Goal: Answer question/provide support: Share knowledge or assist other users

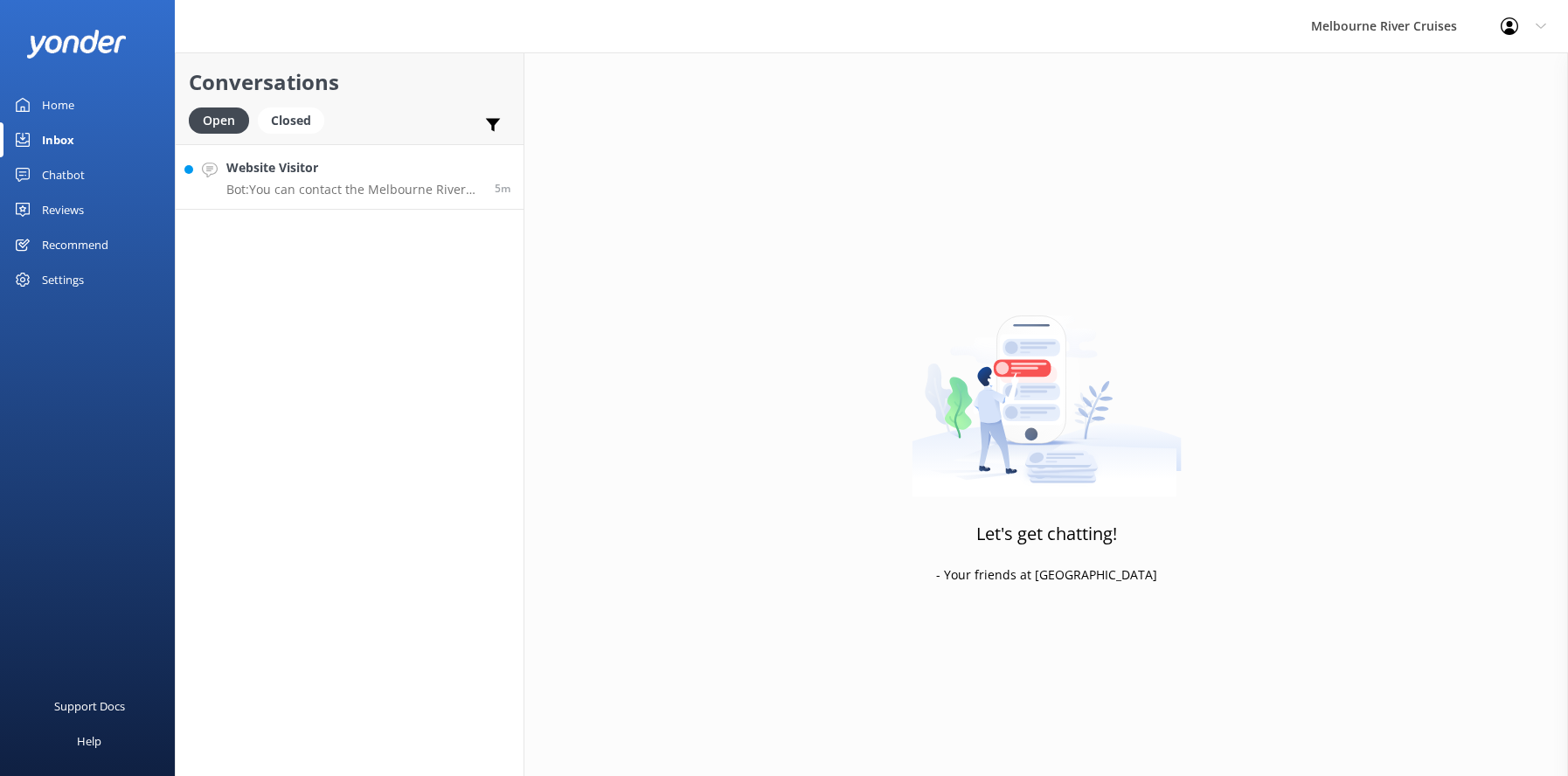
click at [287, 183] on p "Bot: You can contact the Melbourne River Cruises team by emailing [EMAIL_ADDRES…" at bounding box center [353, 190] width 255 height 16
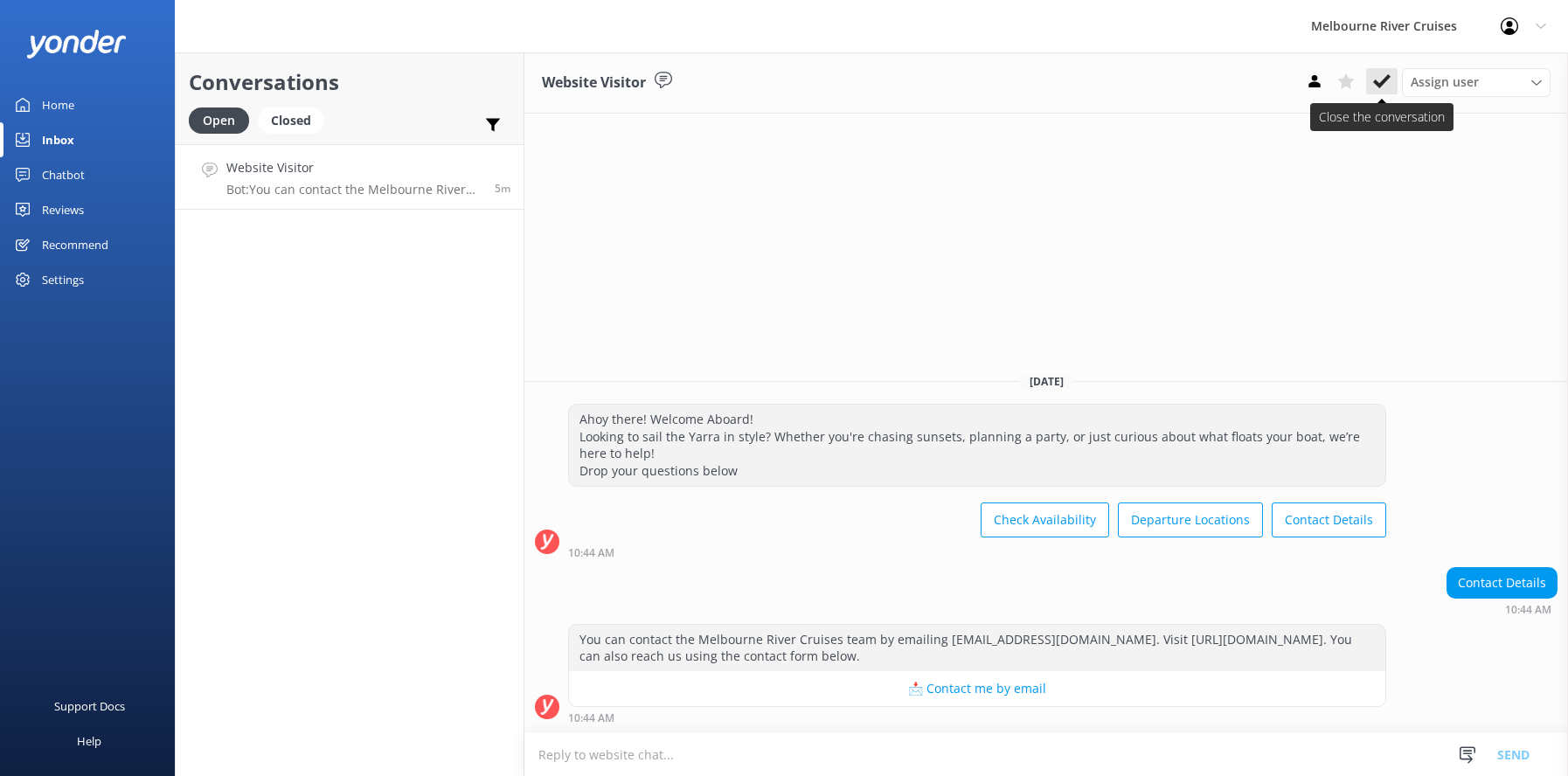
click at [1378, 82] on use at bounding box center [1381, 81] width 17 height 14
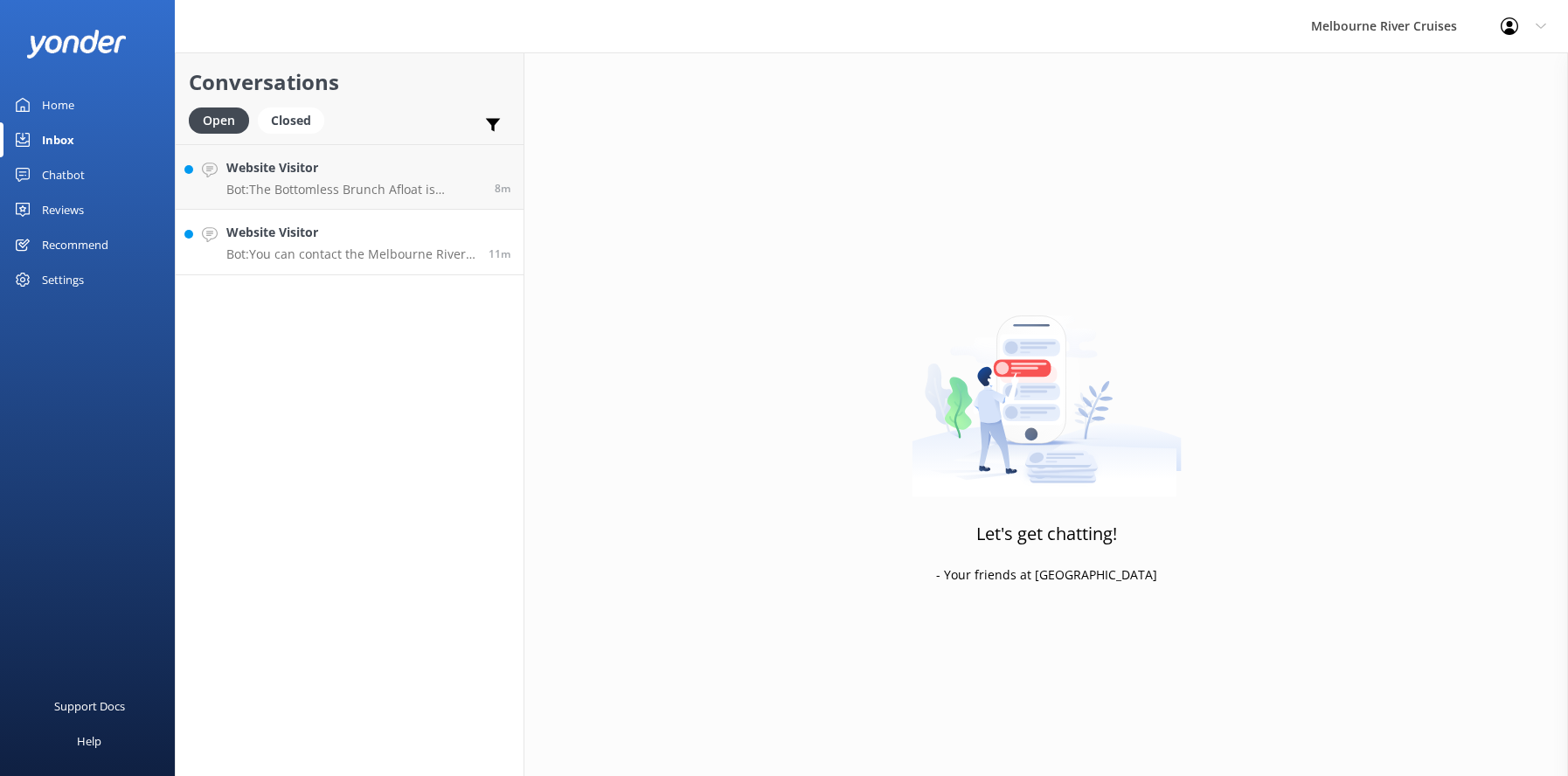
click at [329, 255] on p "Bot: You can contact the Melbourne River Cruises team by emailing [EMAIL_ADDRES…" at bounding box center [351, 254] width 249 height 16
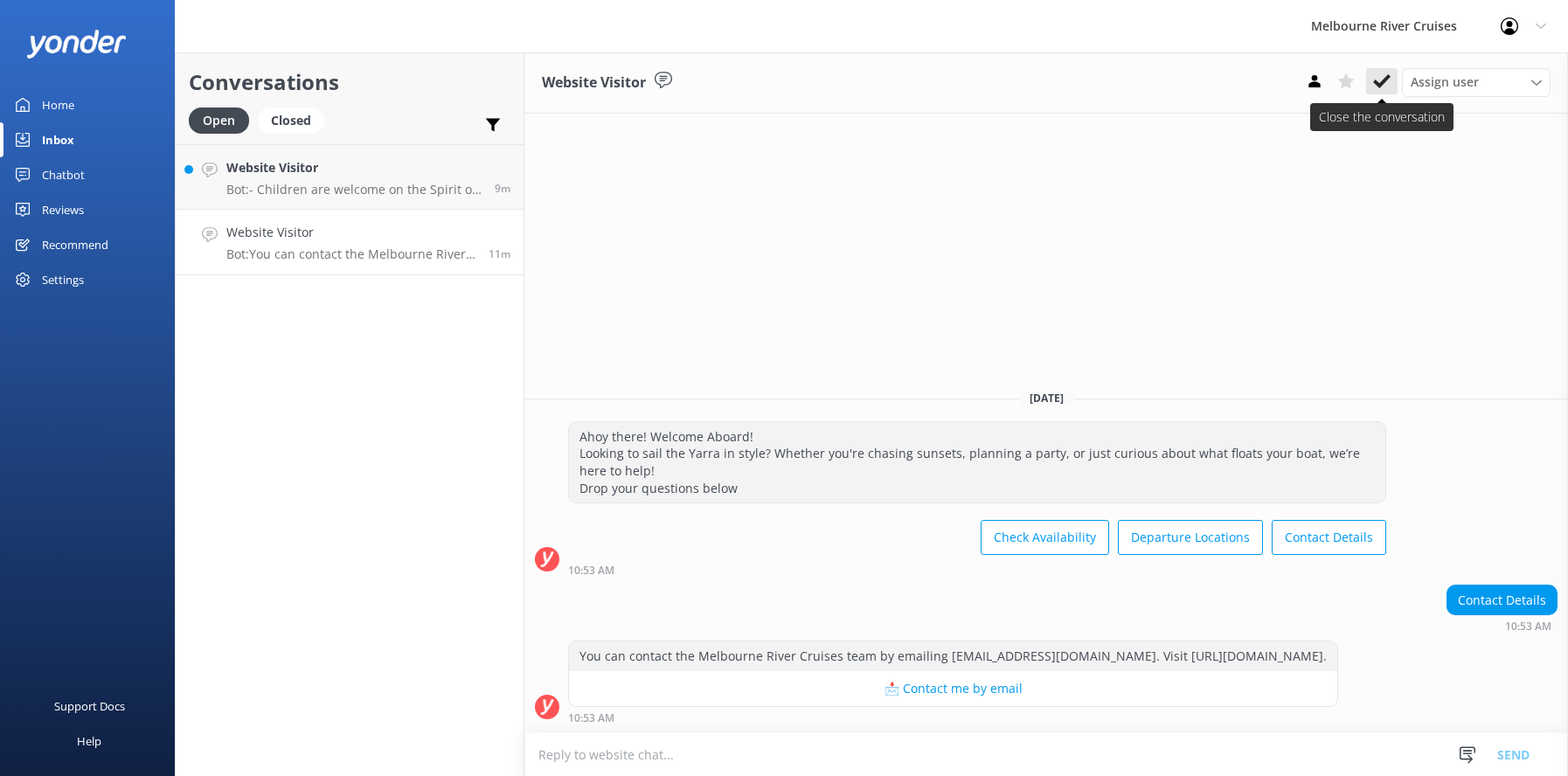
click at [1382, 81] on use at bounding box center [1381, 81] width 17 height 14
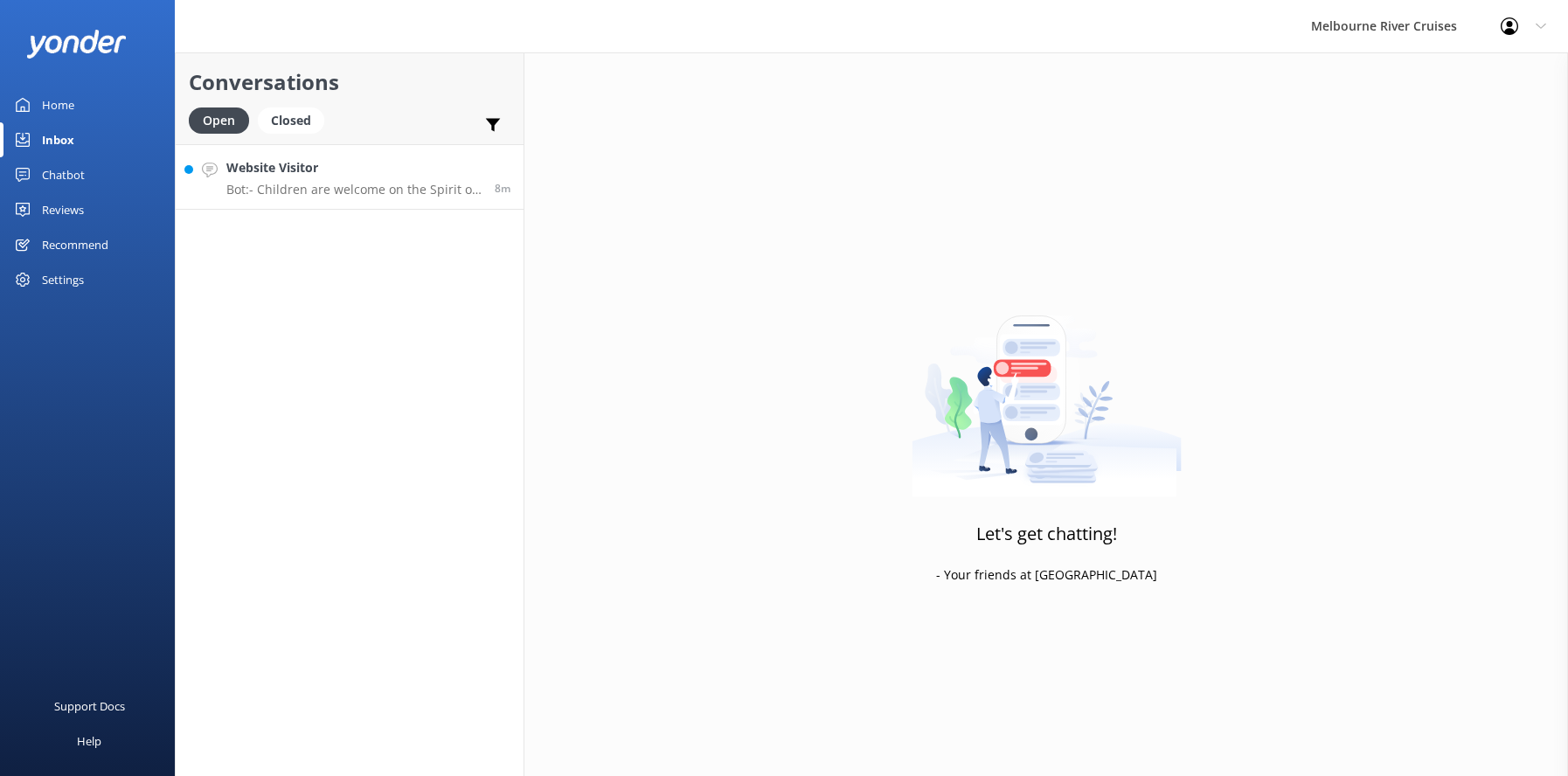
click at [299, 185] on p "Bot: - Children are welcome on the Spirit of Melbourne Dinner Cruise, where the…" at bounding box center [353, 190] width 255 height 16
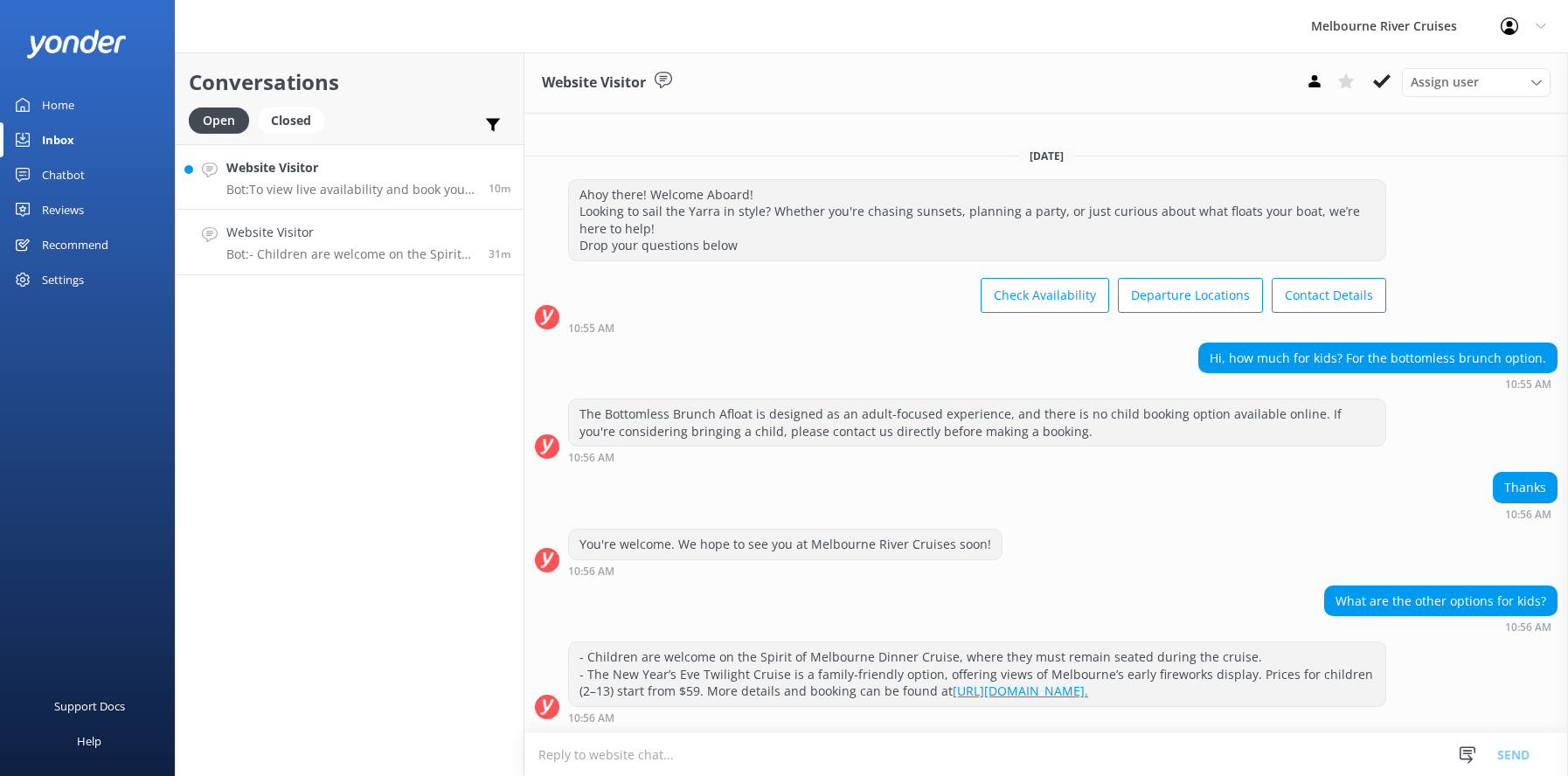
click at [317, 184] on p "Bot: To view live availability and book your Melbourne River Cruise experience,…" at bounding box center [351, 190] width 249 height 16
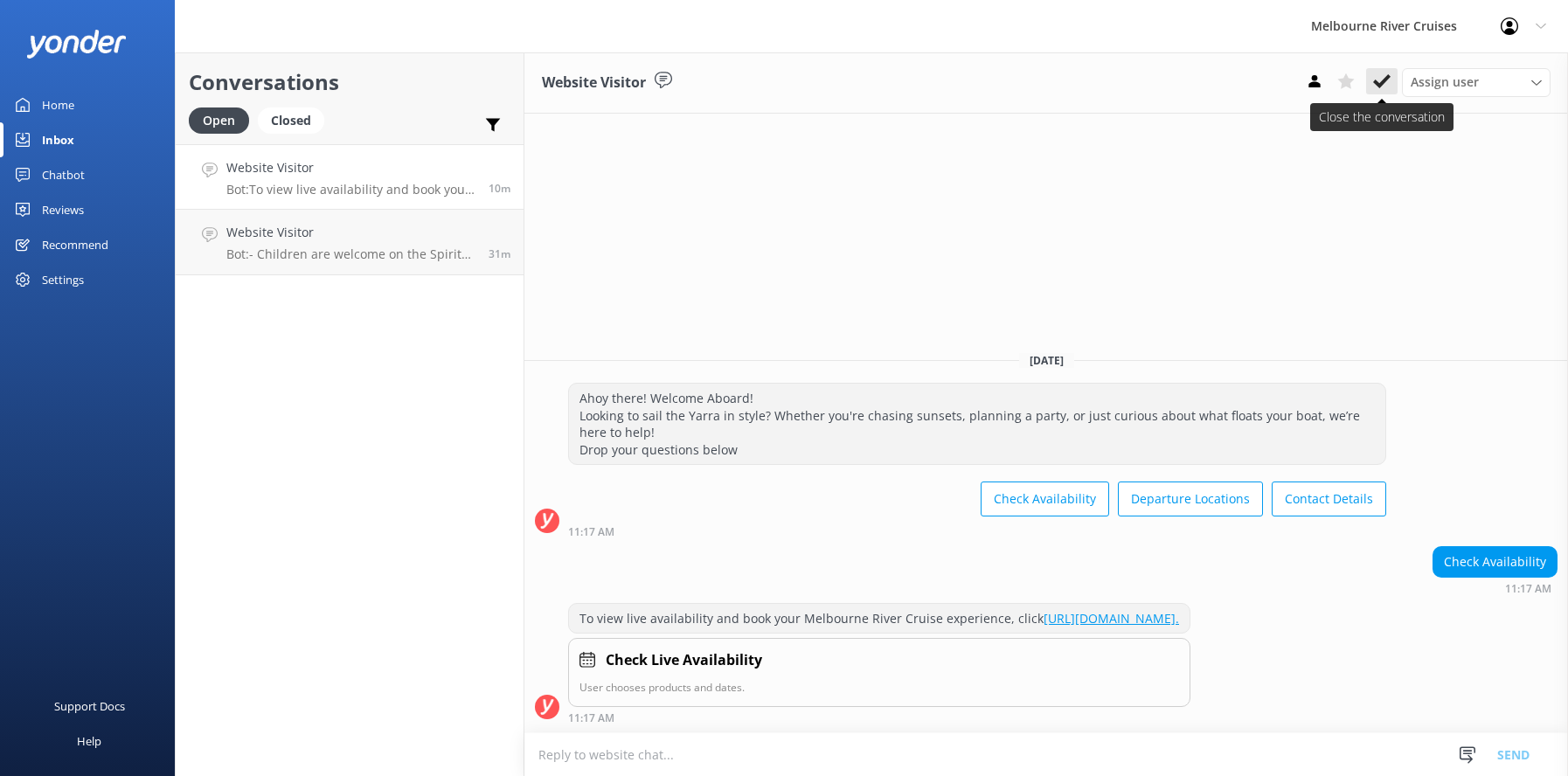
click at [1374, 80] on icon at bounding box center [1381, 81] width 17 height 17
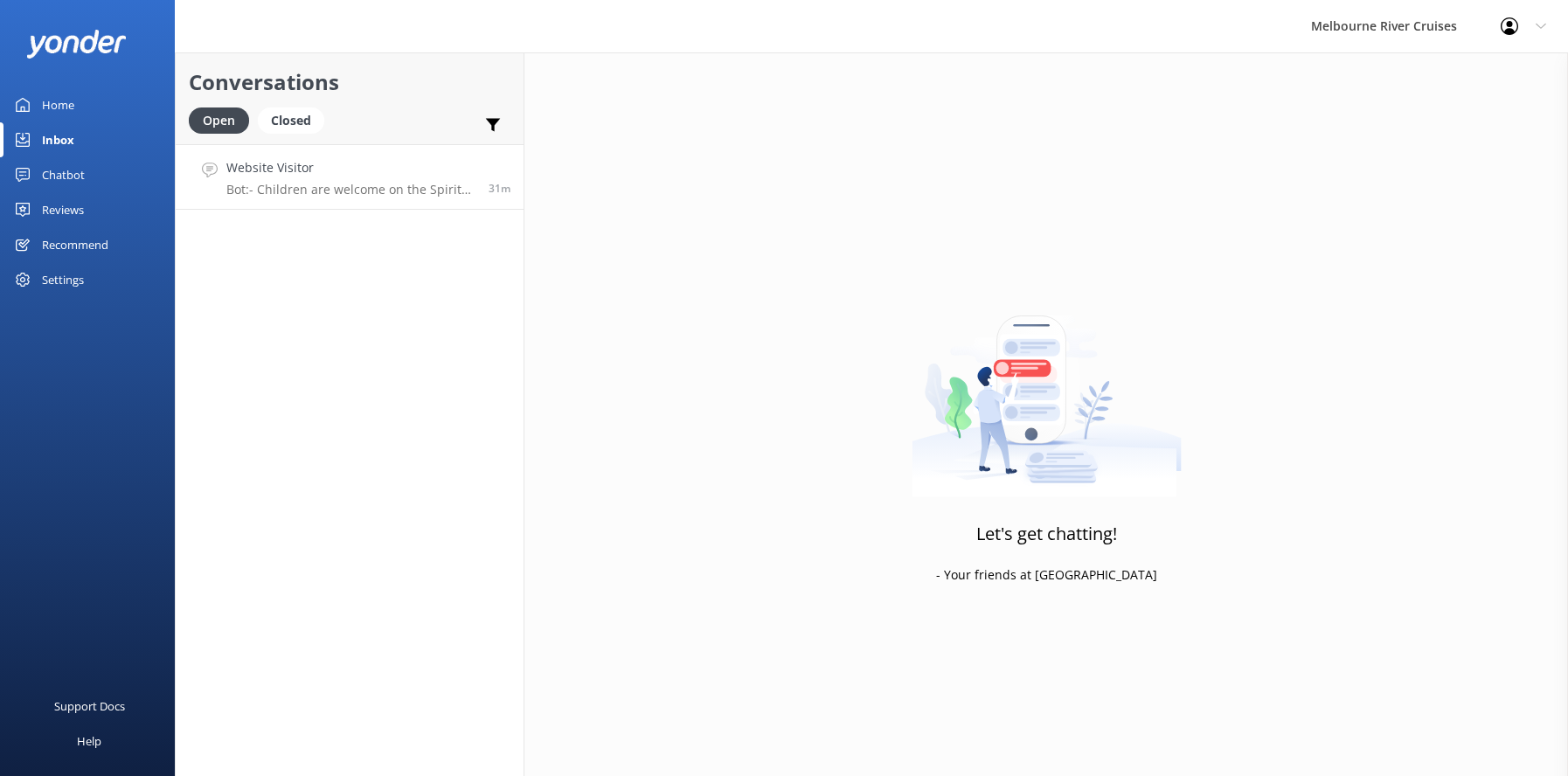
click at [256, 171] on h4 "Website Visitor" at bounding box center [351, 168] width 249 height 19
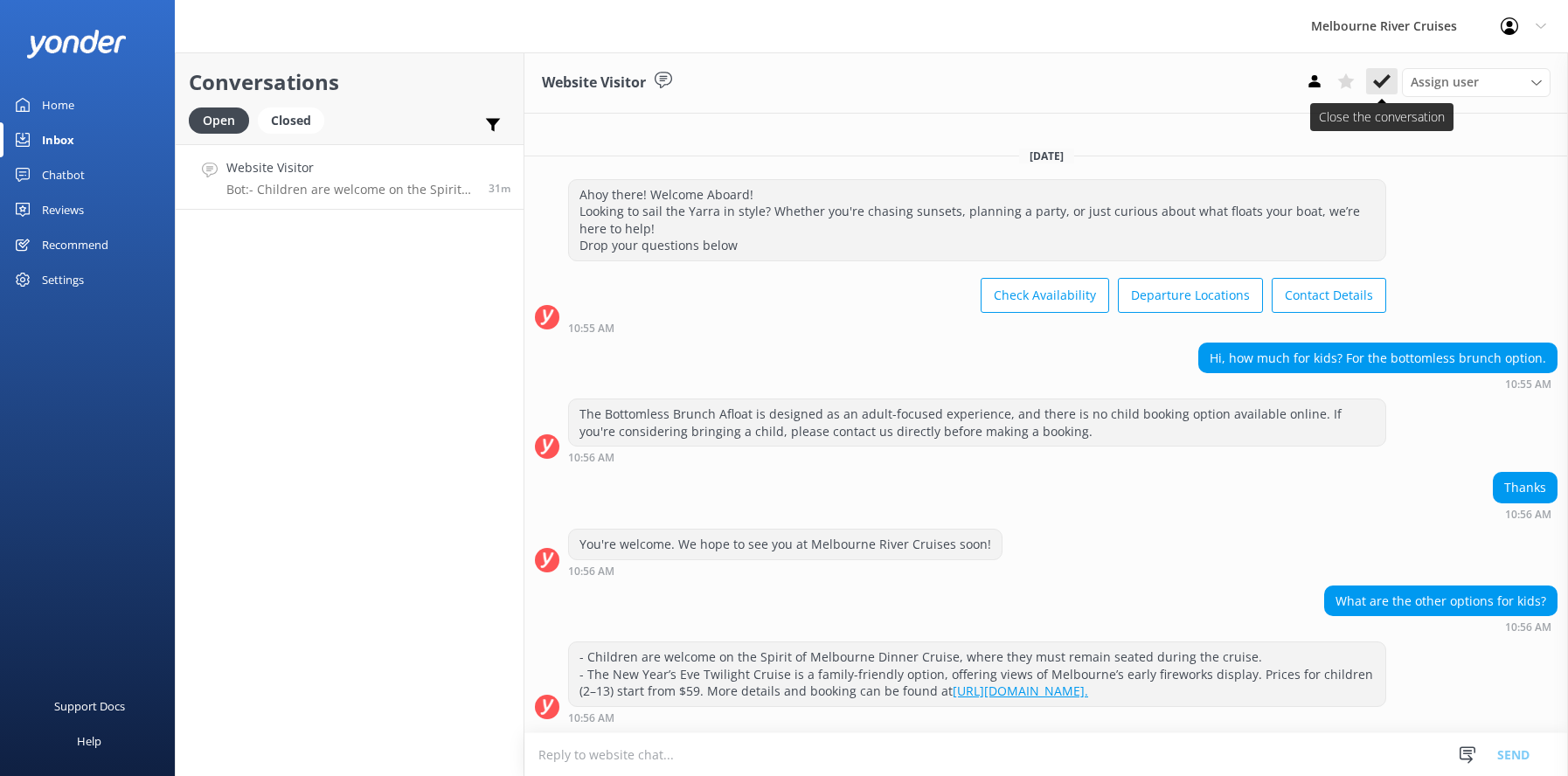
click at [1378, 82] on use at bounding box center [1381, 81] width 17 height 14
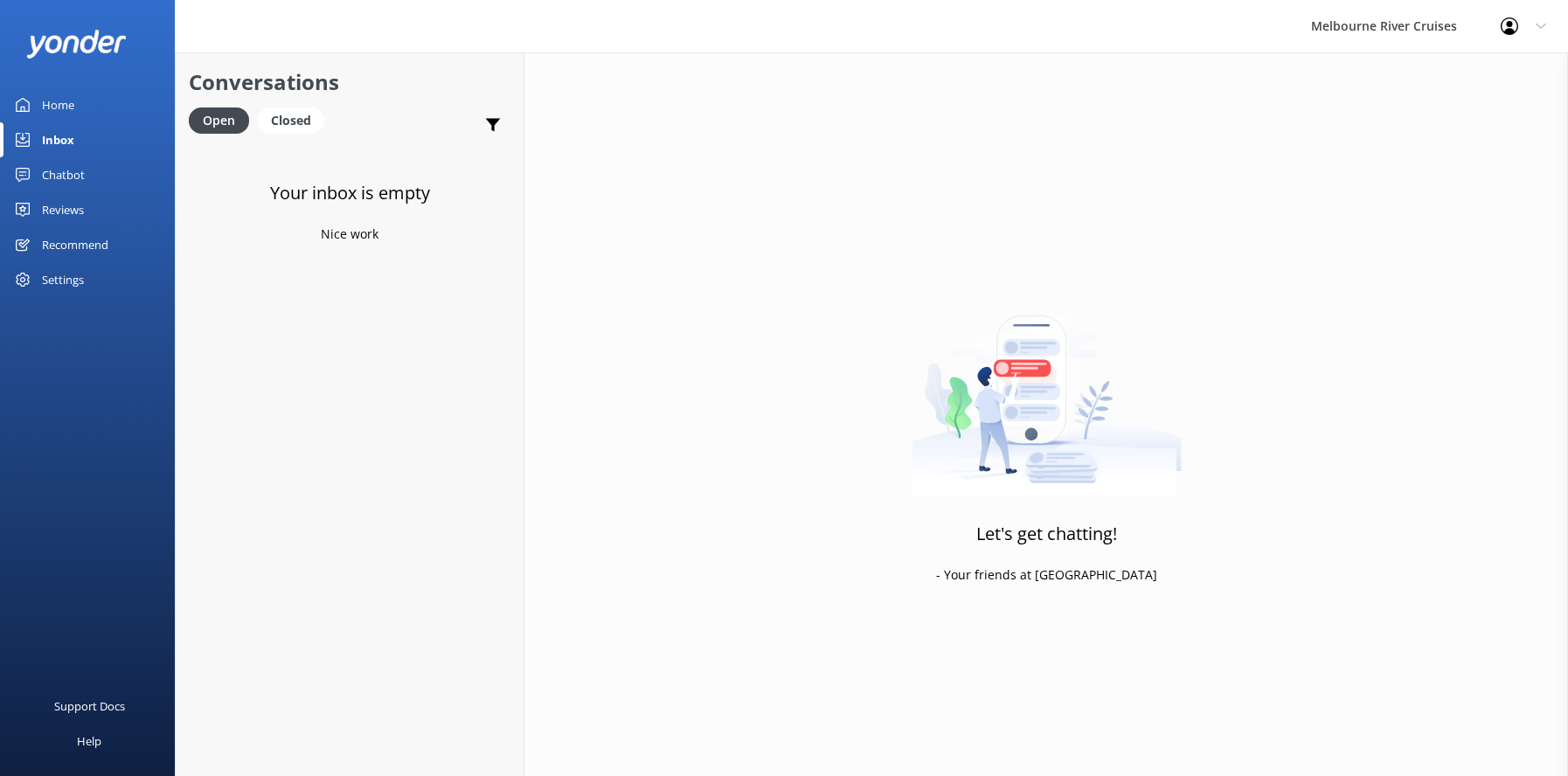
click at [52, 108] on div "Home" at bounding box center [58, 105] width 32 height 35
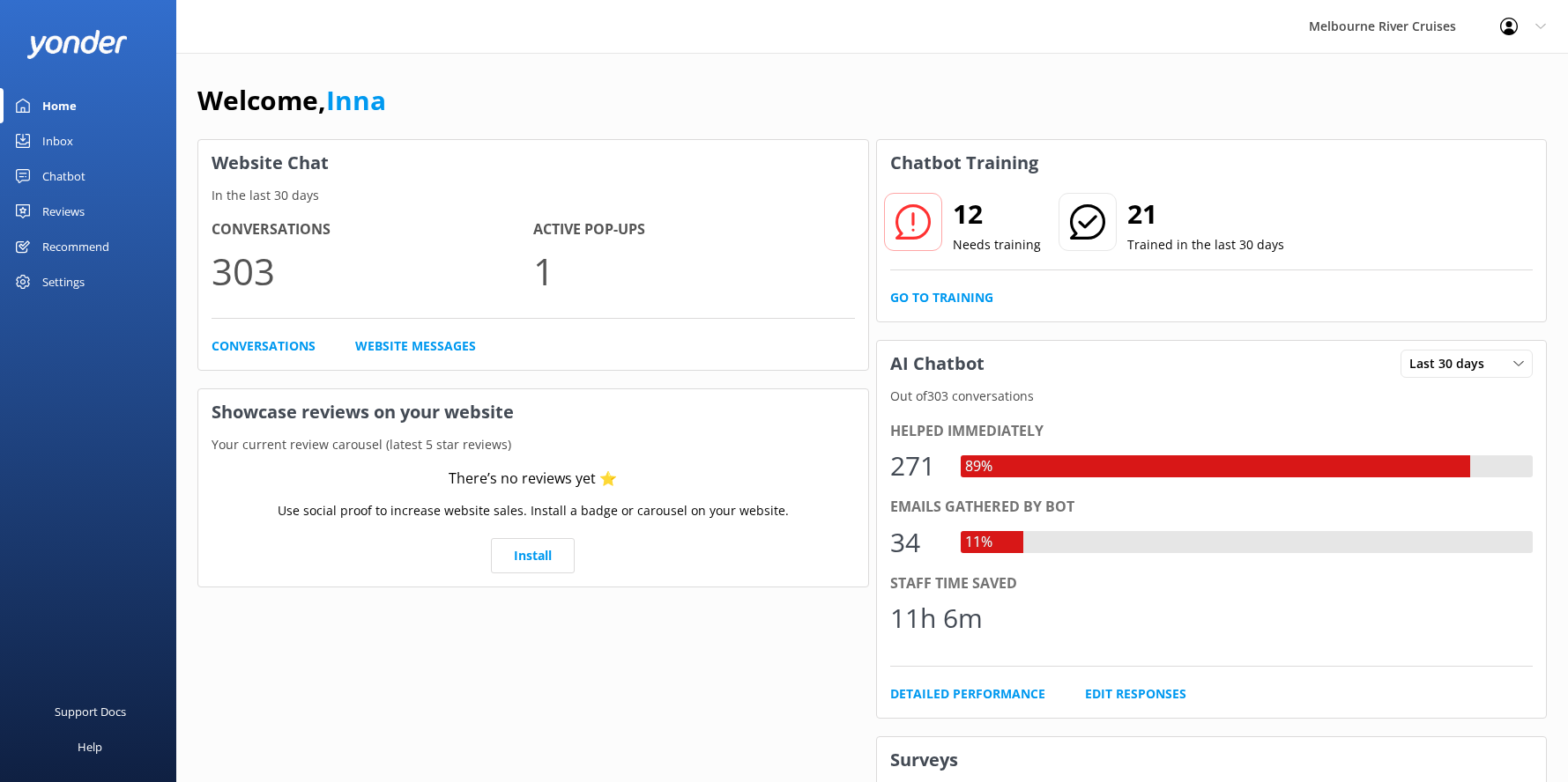
click at [45, 133] on div "Inbox" at bounding box center [58, 141] width 31 height 35
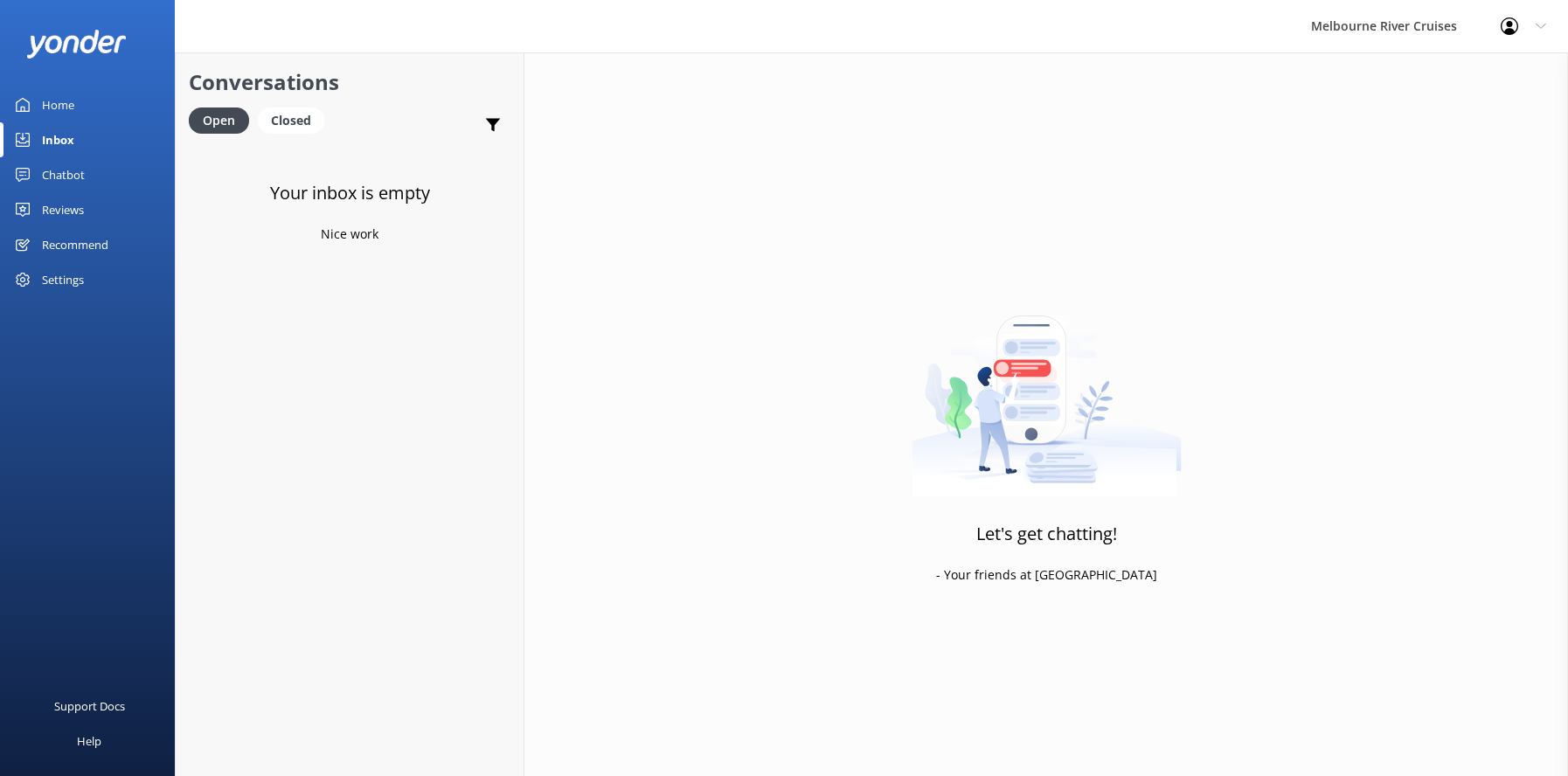
click at [53, 101] on div "Home" at bounding box center [58, 105] width 32 height 35
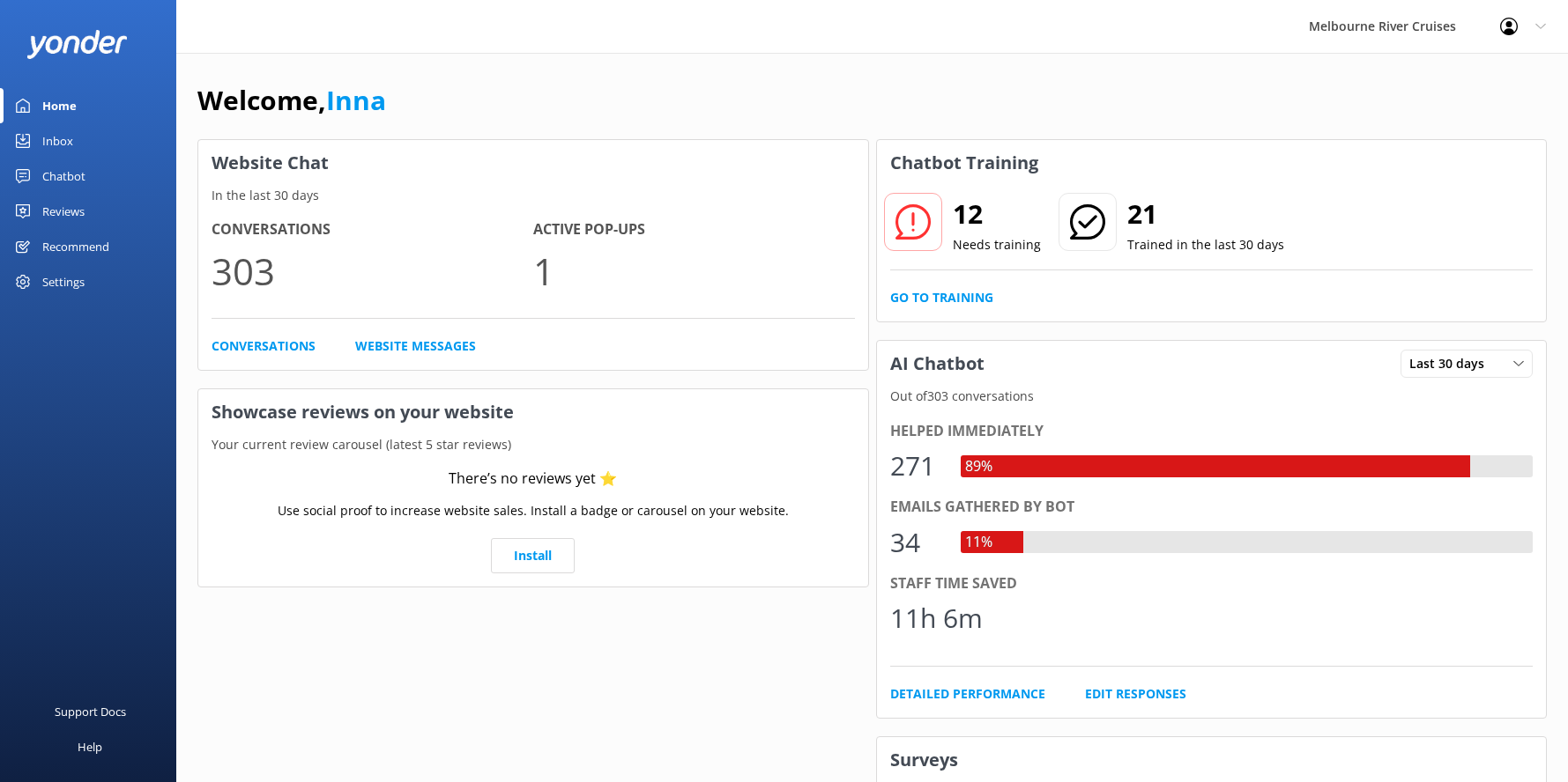
click at [57, 143] on div "Inbox" at bounding box center [58, 141] width 31 height 35
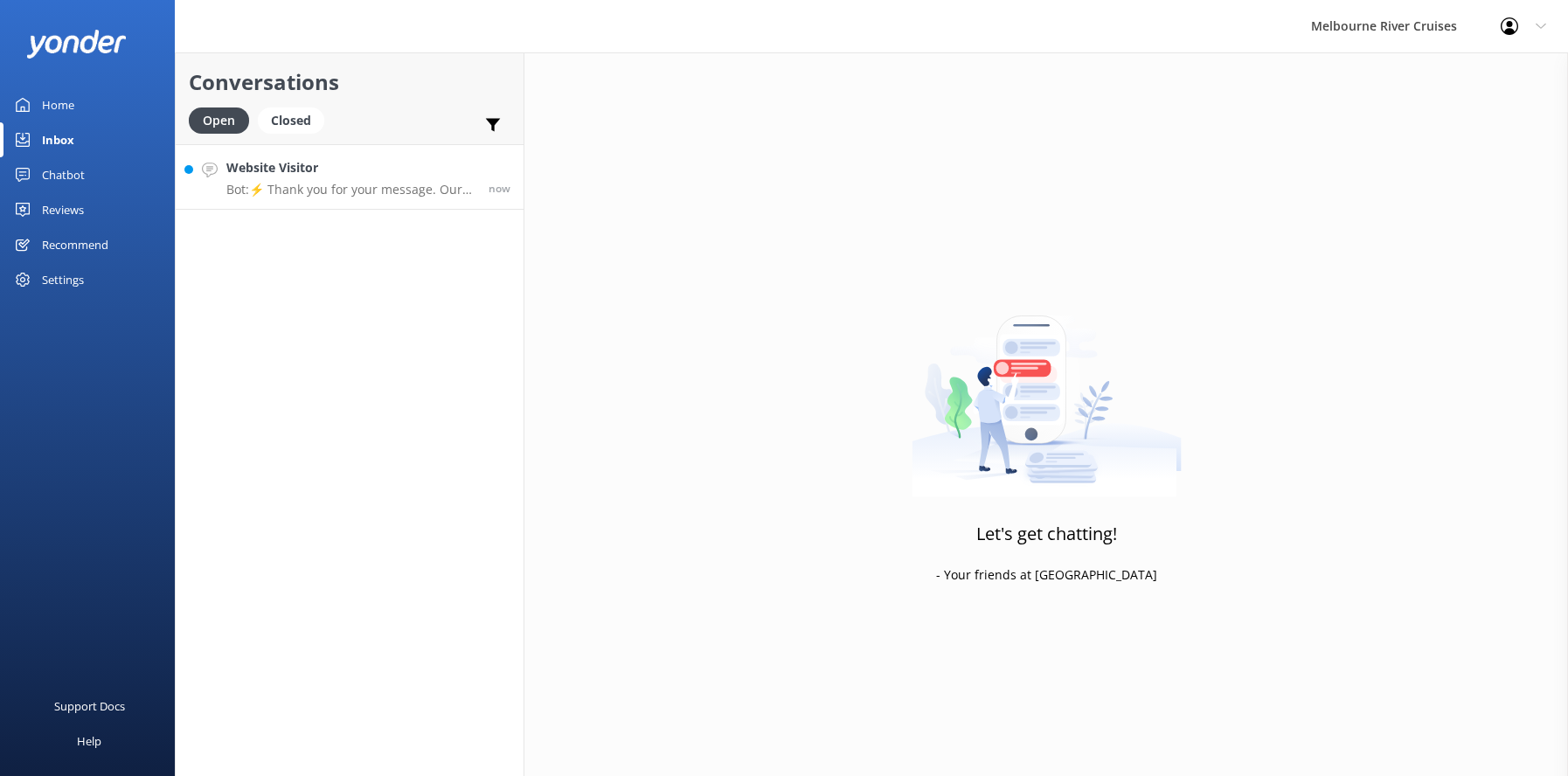
click at [318, 180] on div "Website Visitor Bot: ⚡ Thank you for your message. Our office hours are Mon - F…" at bounding box center [351, 177] width 249 height 38
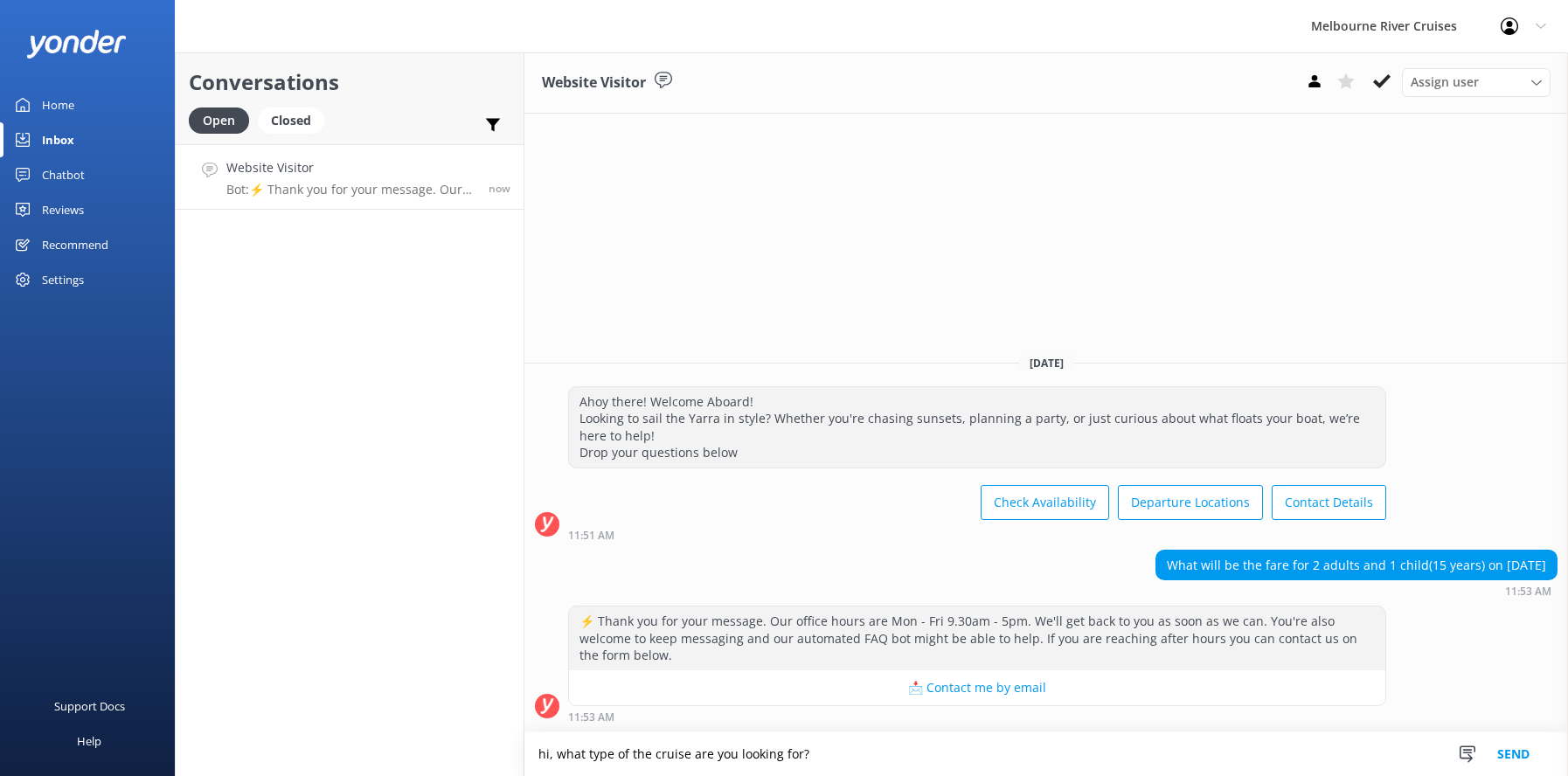
click at [815, 753] on textarea "hi, what type of the cruise are you looking for?" at bounding box center [1046, 754] width 1043 height 43
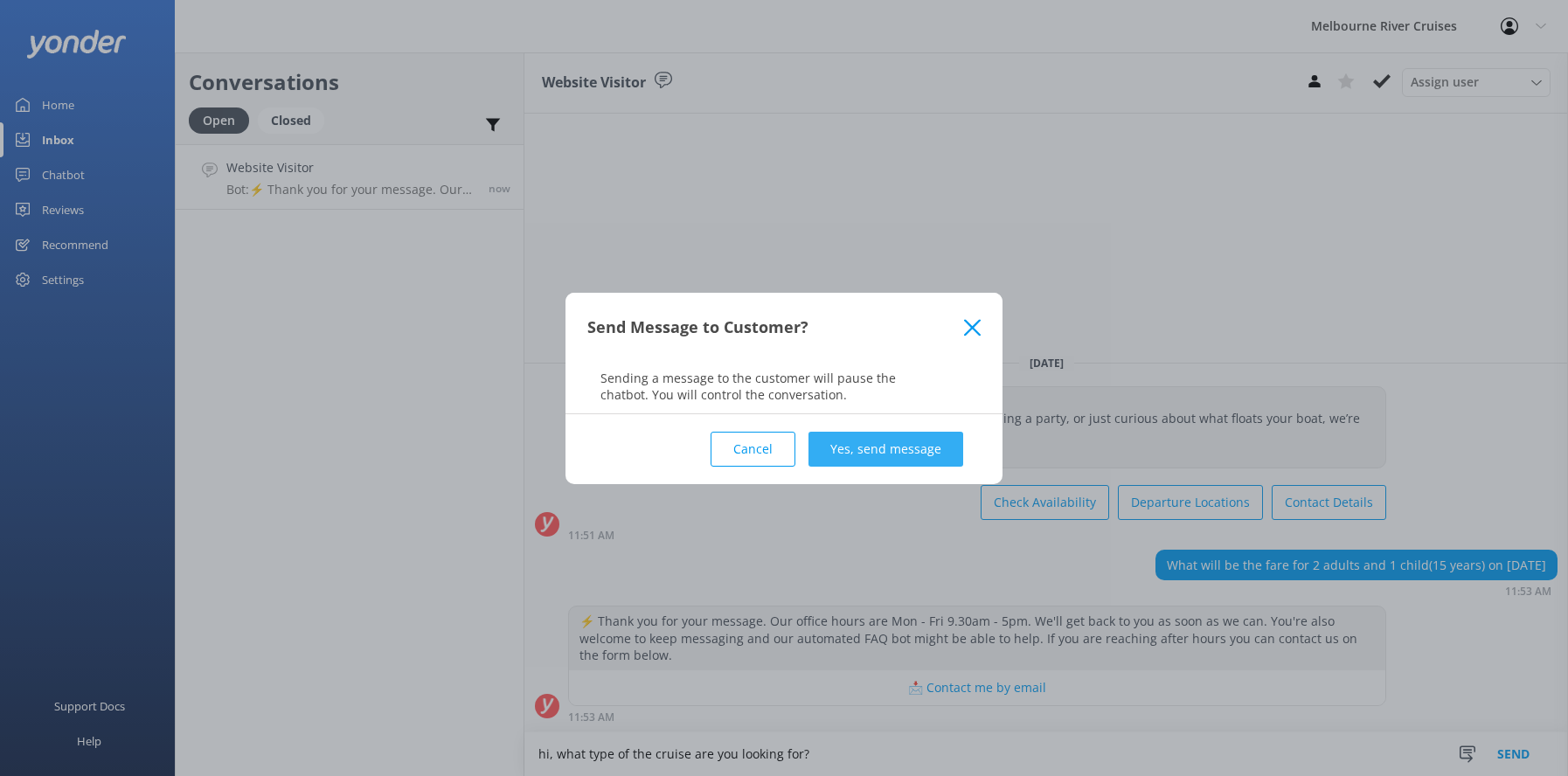
type textarea "hi, what type of the cruise are you looking for?"
click at [836, 439] on button "Yes, send message" at bounding box center [886, 449] width 155 height 35
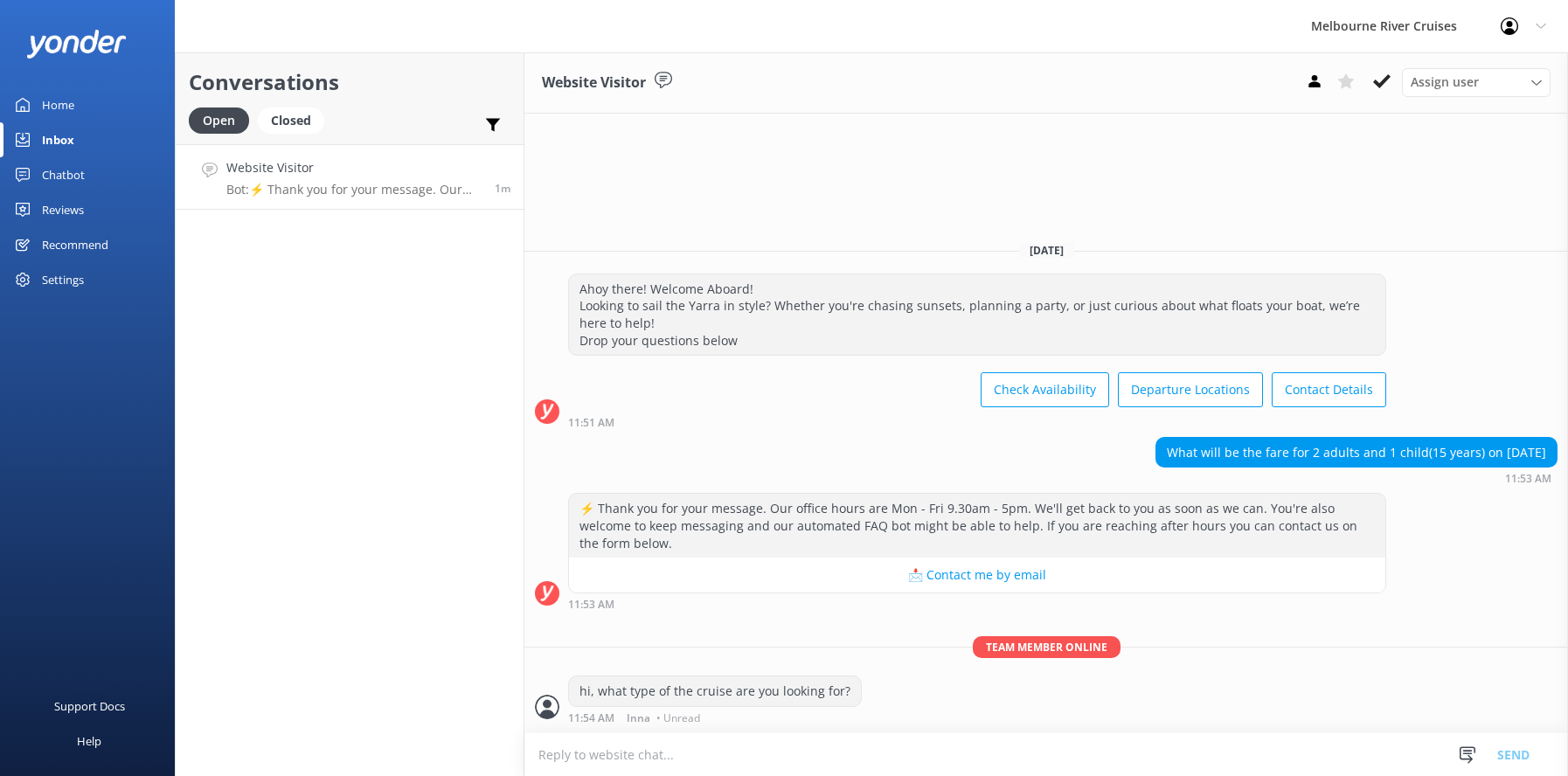
click at [548, 758] on textarea at bounding box center [1046, 755] width 1043 height 43
click at [295, 114] on div "Closed" at bounding box center [291, 121] width 66 height 26
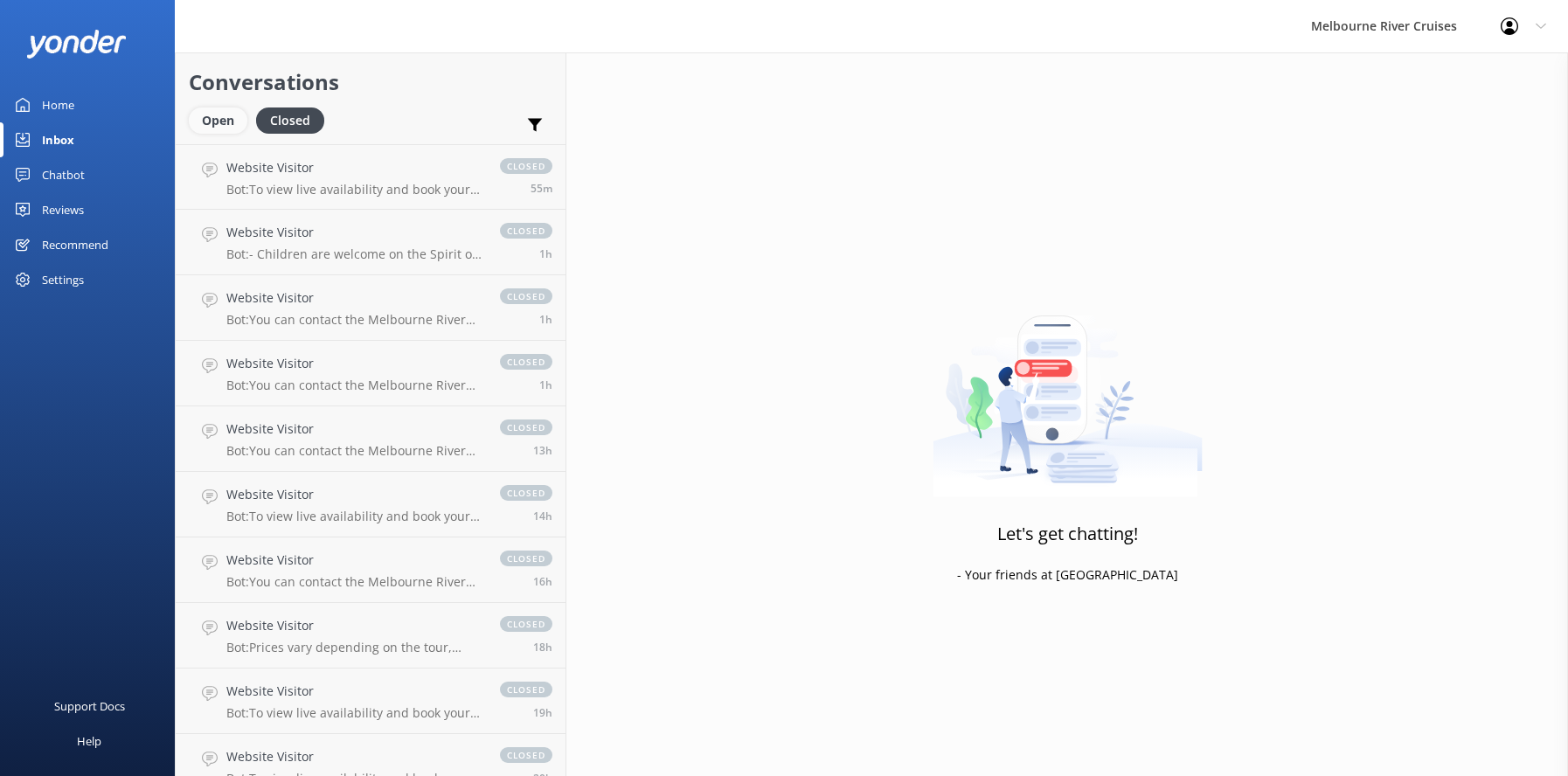
click at [211, 132] on div "Open" at bounding box center [218, 121] width 59 height 26
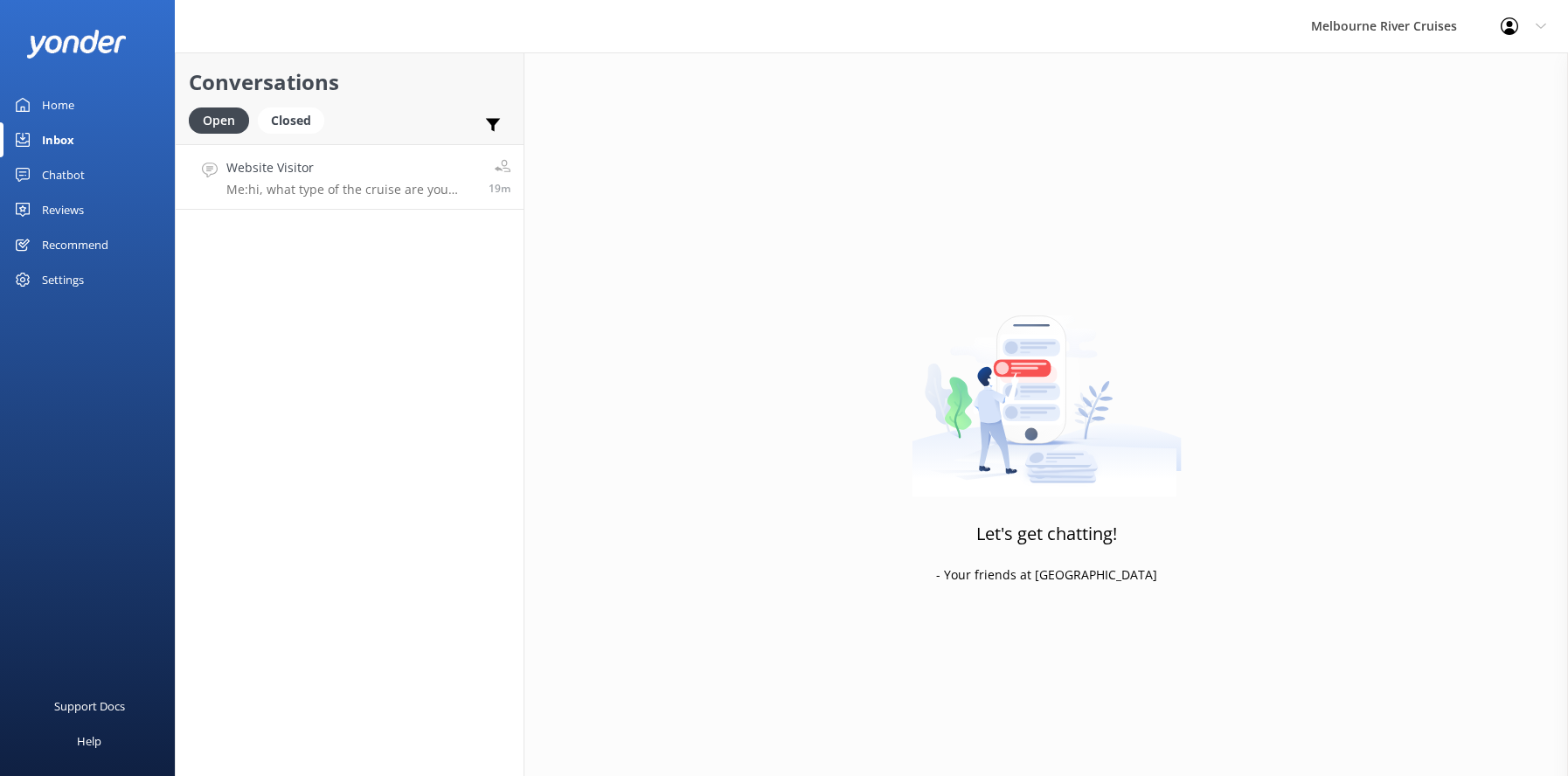
click at [282, 175] on h4 "Website Visitor" at bounding box center [351, 168] width 249 height 19
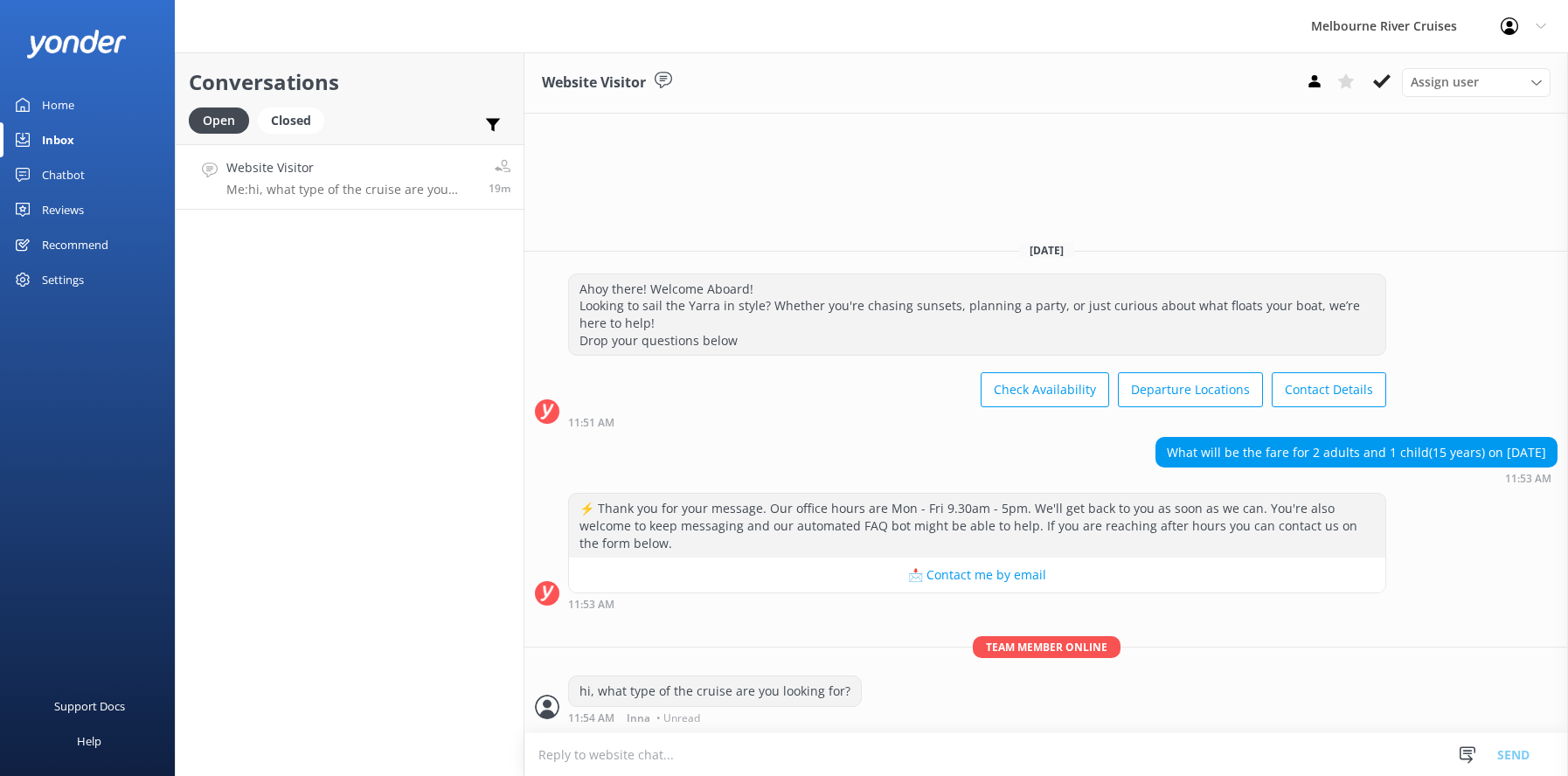
click at [1374, 81] on icon at bounding box center [1381, 81] width 17 height 17
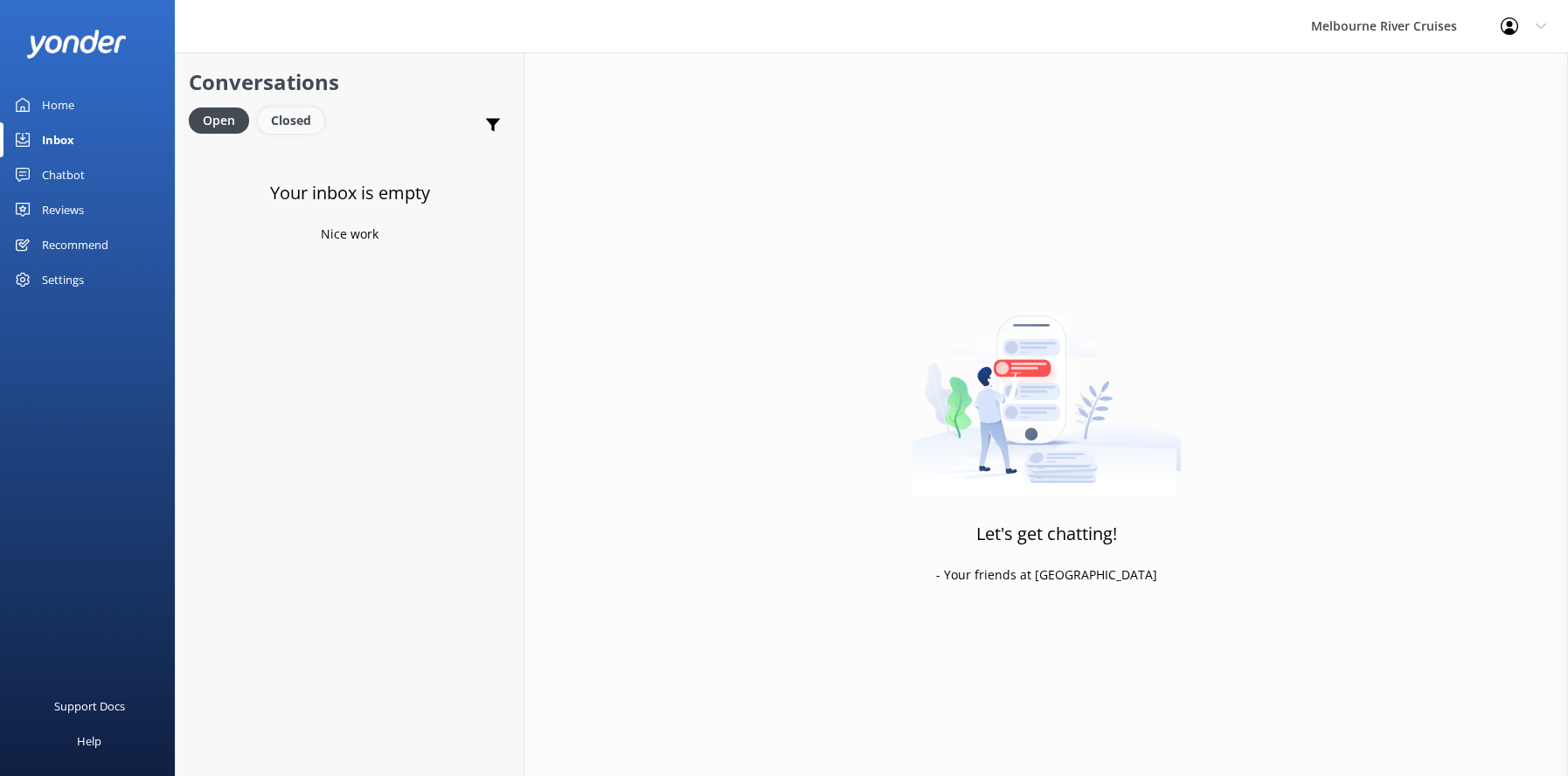
click at [290, 117] on div "Closed" at bounding box center [291, 121] width 66 height 26
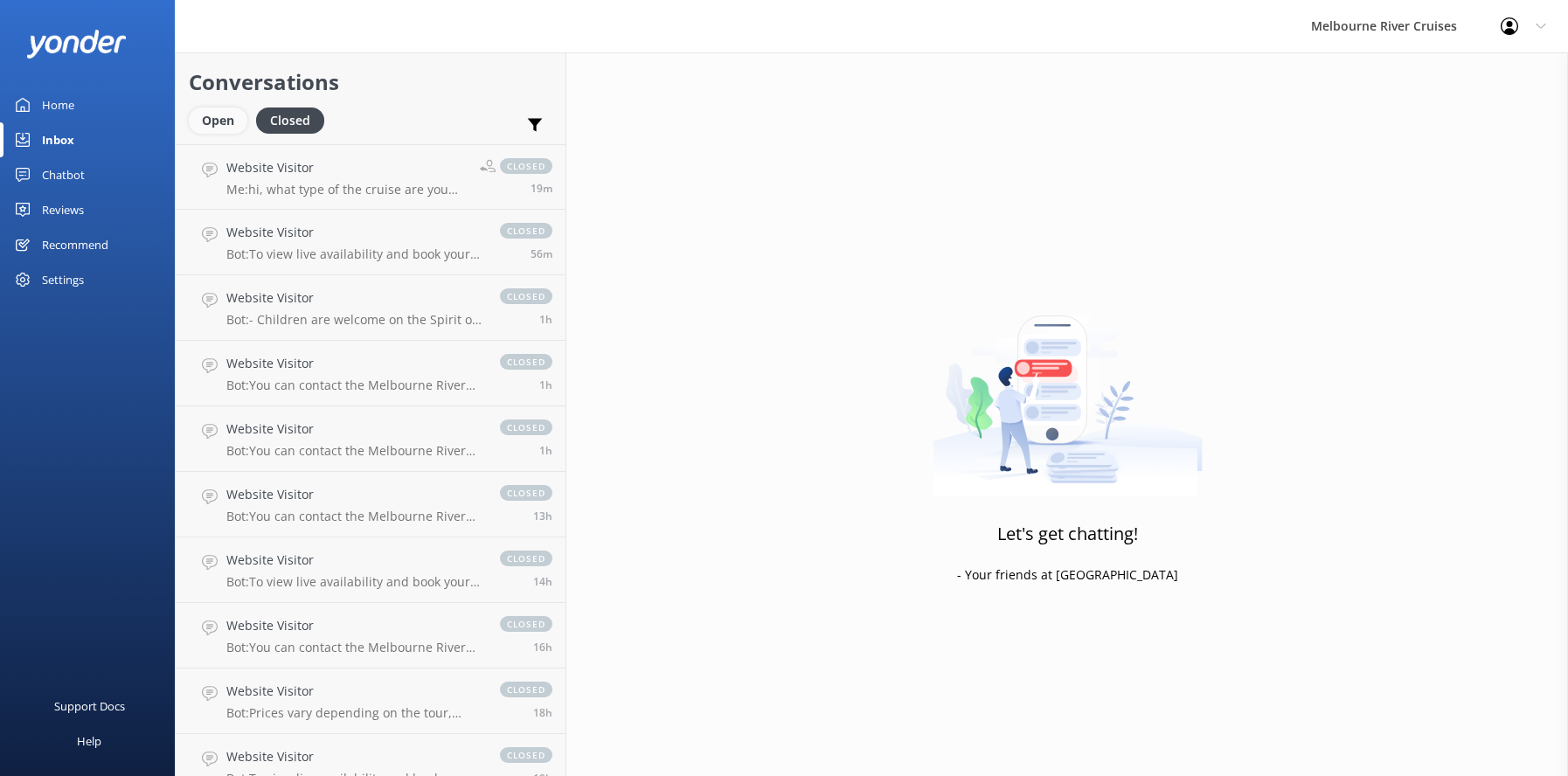
click at [215, 118] on div "Open" at bounding box center [218, 121] width 59 height 26
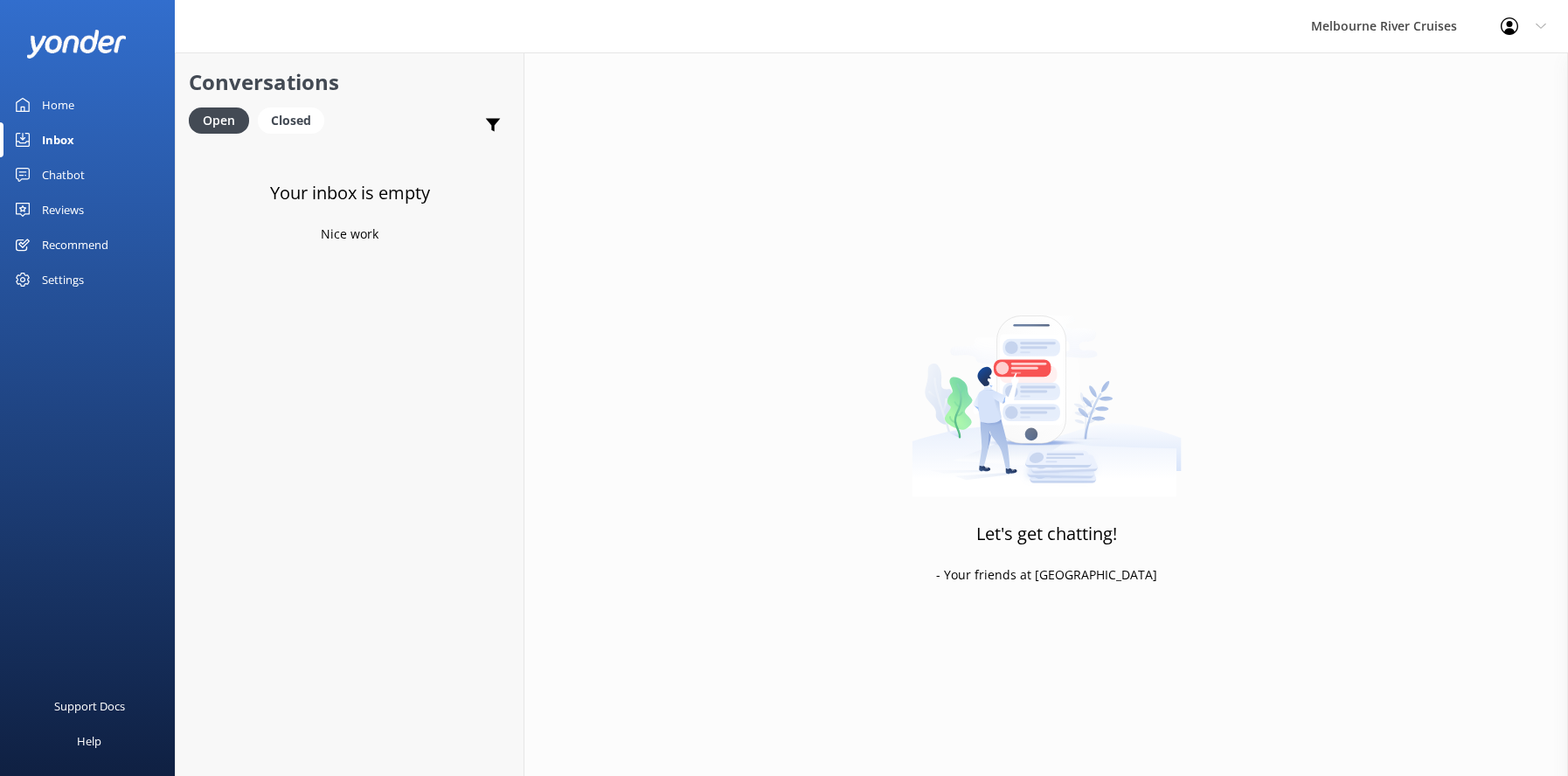
click at [52, 102] on div "Home" at bounding box center [58, 105] width 32 height 35
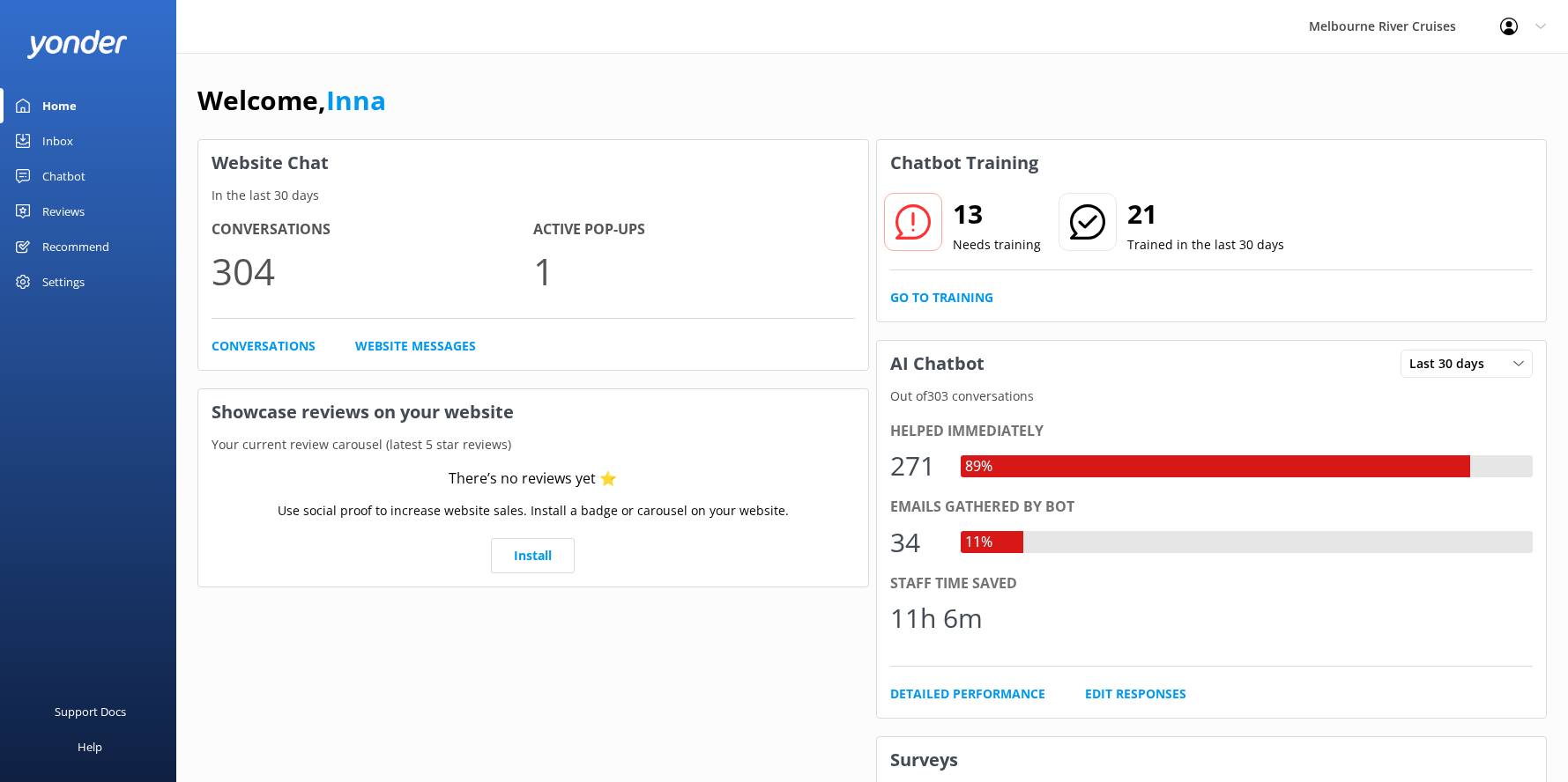
click at [60, 108] on div "Home" at bounding box center [59, 106] width 34 height 35
click at [52, 137] on div "Inbox" at bounding box center [58, 141] width 31 height 35
